Goal: Information Seeking & Learning: Find specific fact

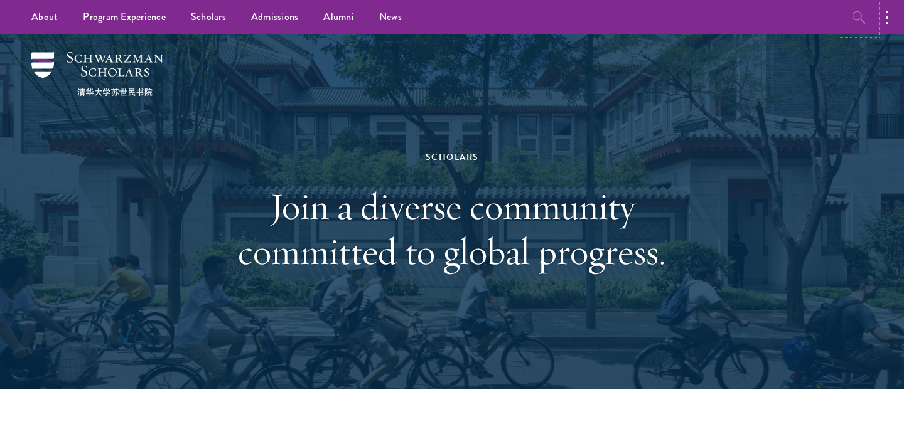
click at [859, 17] on icon "button" at bounding box center [859, 17] width 15 height 15
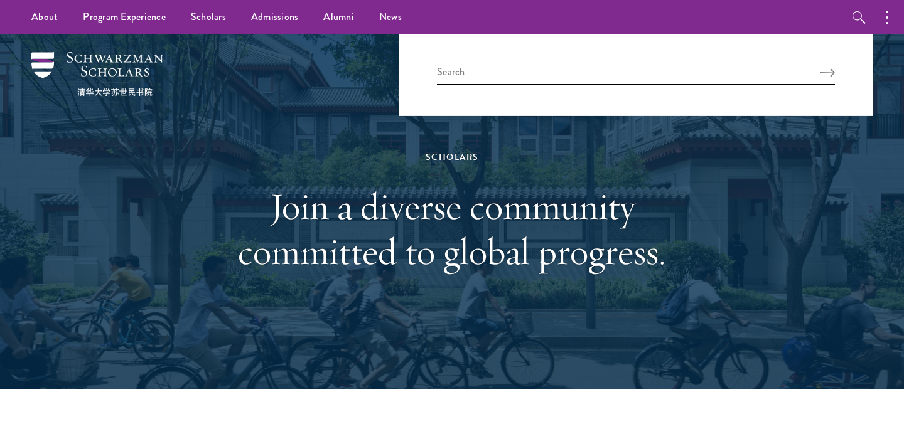
click at [657, 262] on h1 "Join a diverse community committed to global progress." at bounding box center [451, 229] width 433 height 90
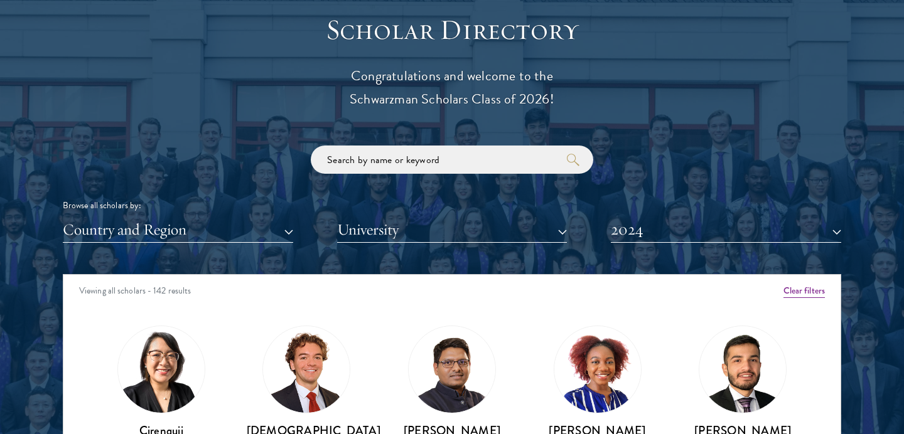
scroll to position [1421, 0]
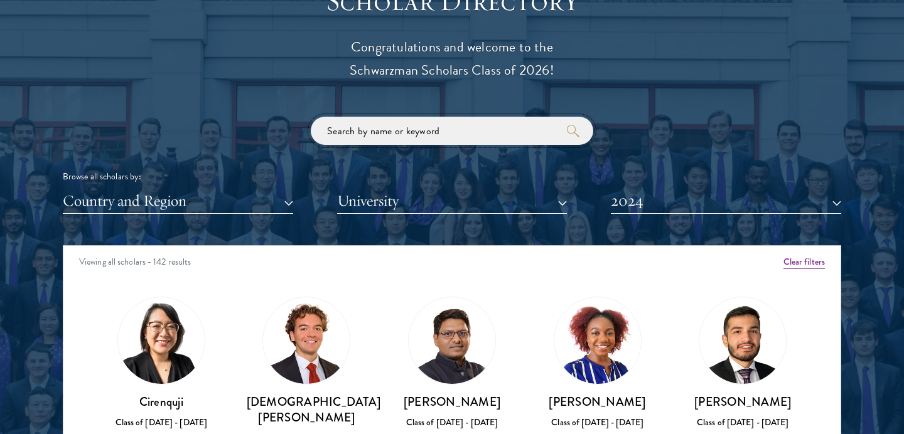
click at [400, 137] on input "search" at bounding box center [452, 131] width 282 height 28
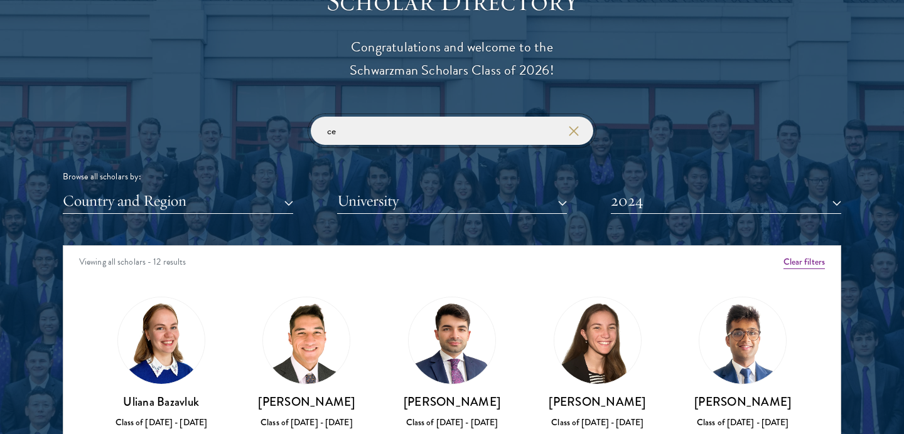
type input "ce"
click at [573, 129] on icon "button" at bounding box center [574, 131] width 10 height 10
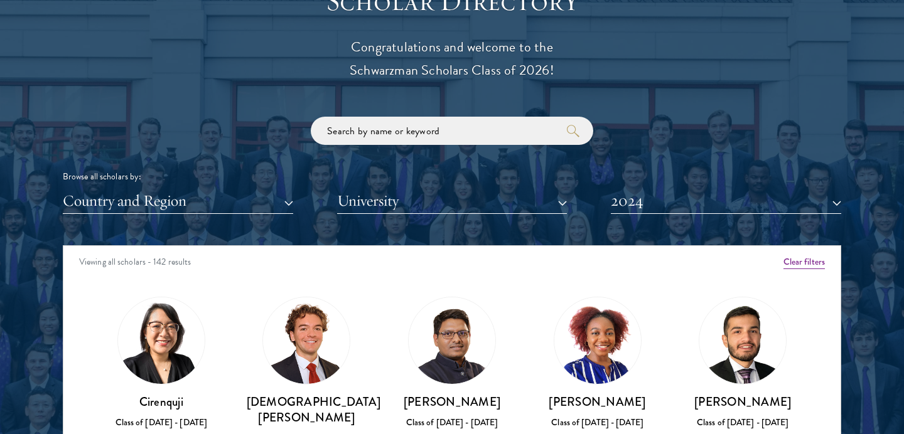
scroll to position [88, 0]
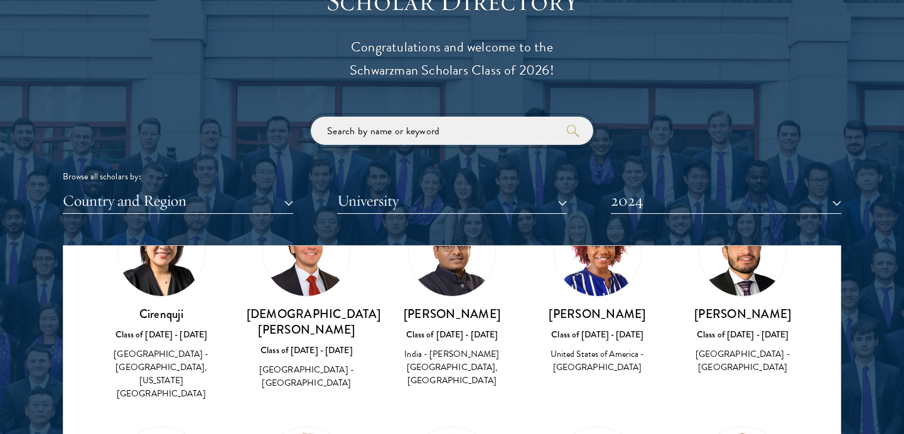
click at [393, 129] on input "search" at bounding box center [452, 131] width 282 height 28
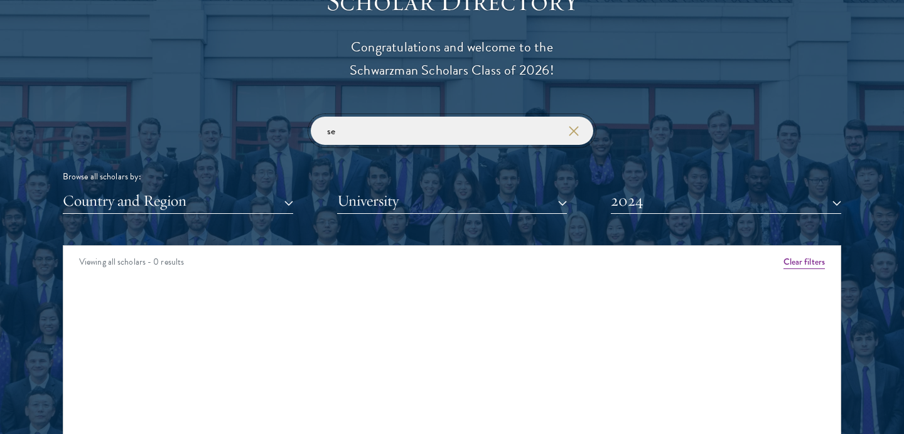
type input "s"
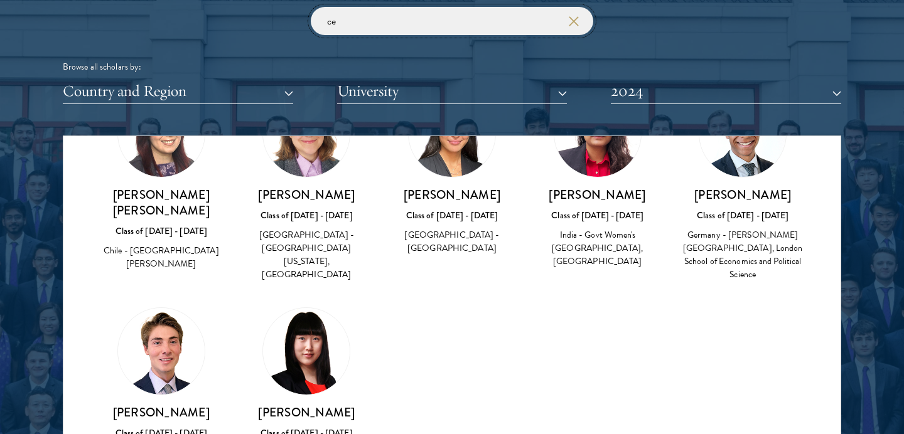
scroll to position [1568, 0]
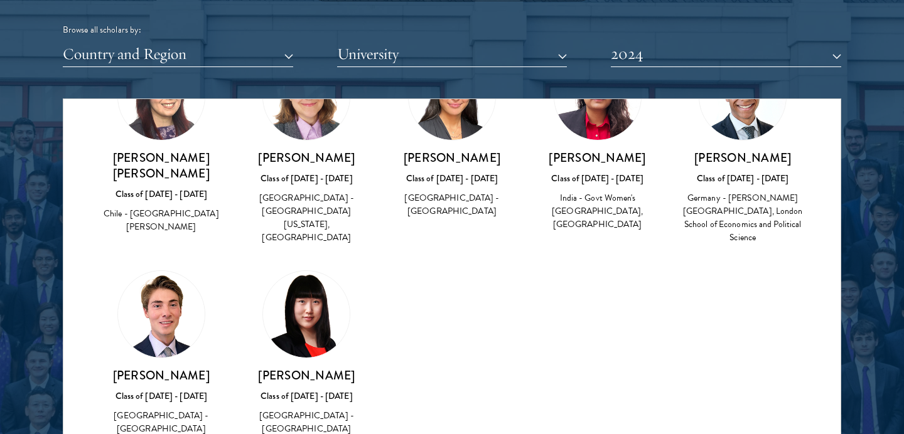
type input "ce"
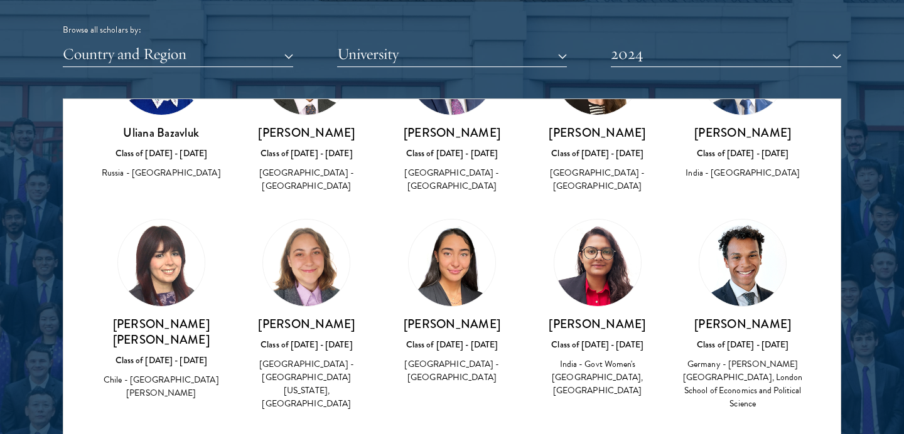
scroll to position [0, 0]
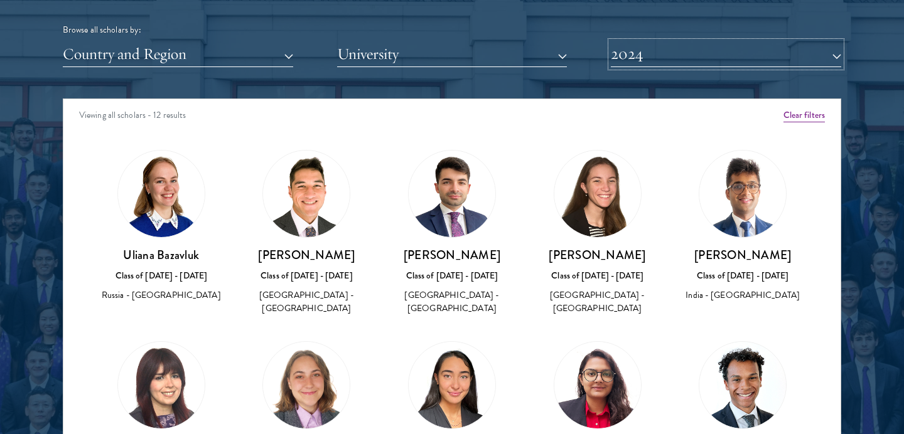
click at [648, 55] on button "2024" at bounding box center [726, 54] width 230 height 26
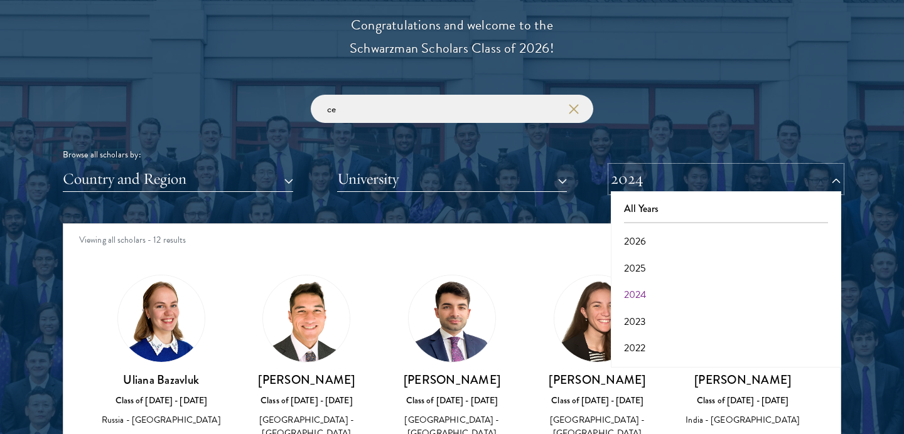
scroll to position [1444, 0]
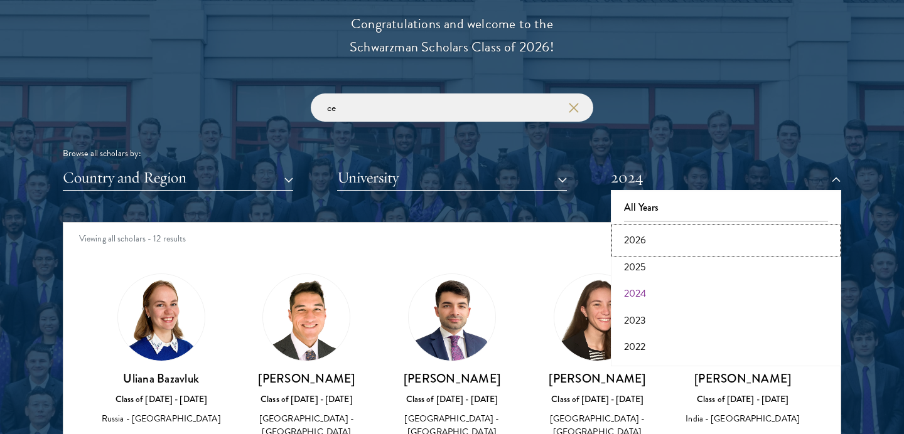
click at [646, 237] on button "2026" at bounding box center [726, 240] width 223 height 26
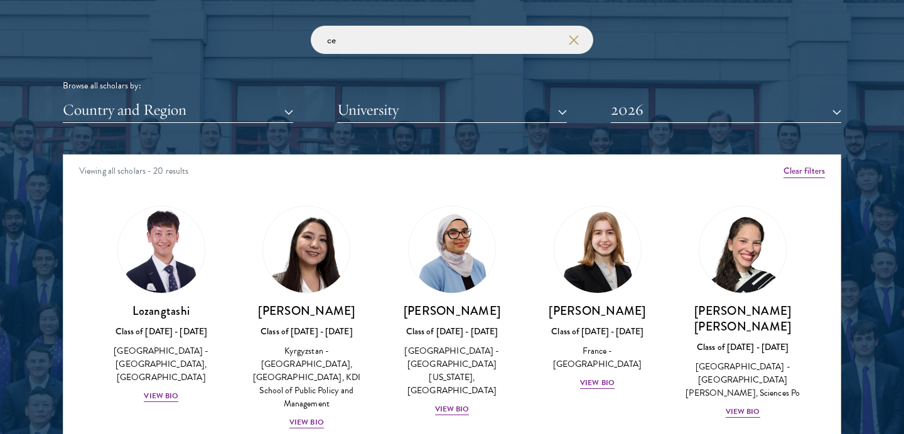
scroll to position [1544, 0]
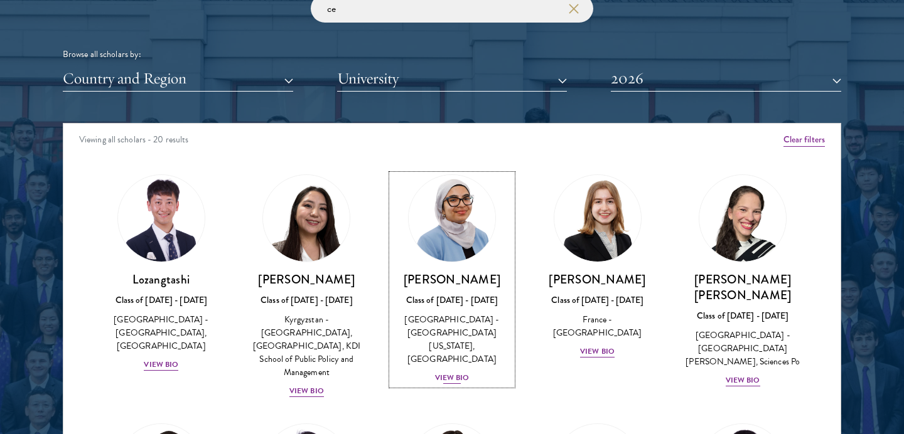
click at [450, 372] on div "View Bio" at bounding box center [452, 378] width 35 height 12
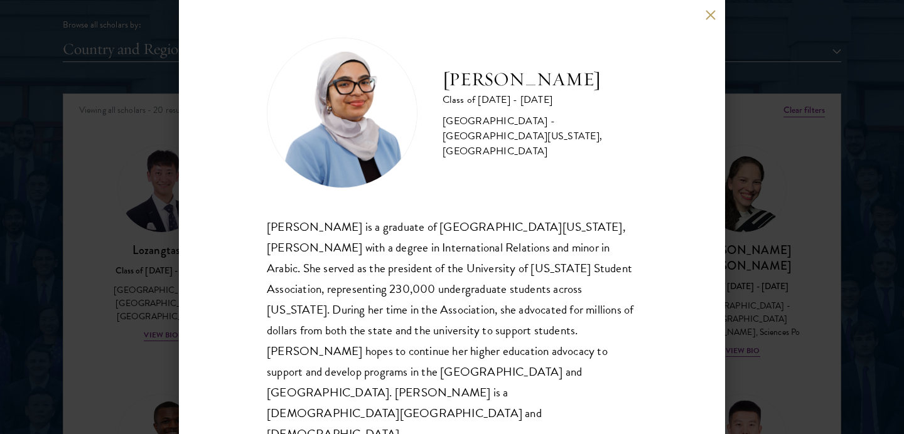
scroll to position [1578, 0]
click at [709, 20] on button at bounding box center [710, 14] width 11 height 11
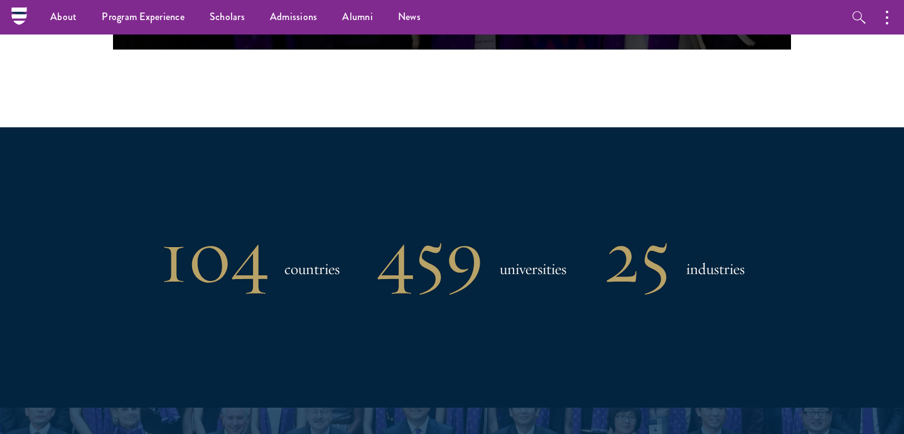
scroll to position [396, 0]
